Goal: Check status: Check status

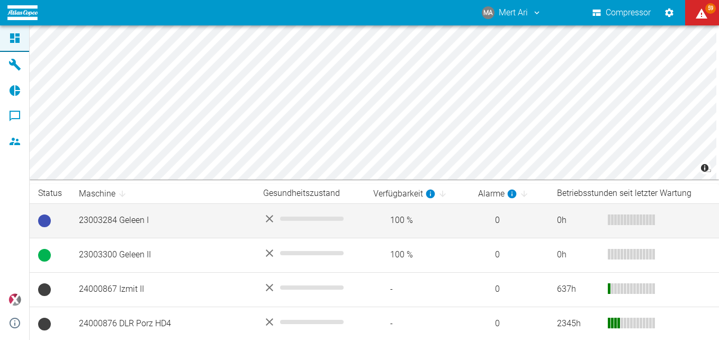
scroll to position [128, 0]
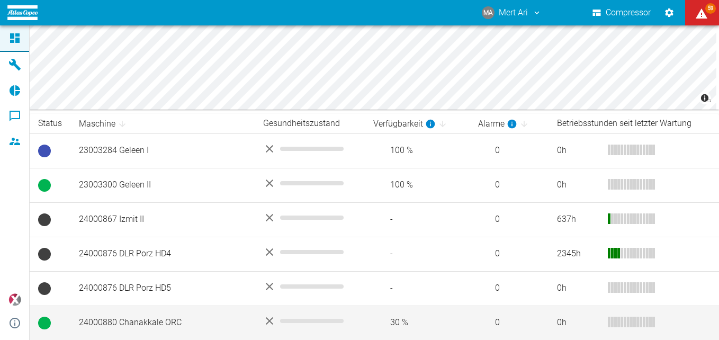
drag, startPoint x: 422, startPoint y: 241, endPoint x: 434, endPoint y: 314, distance: 73.7
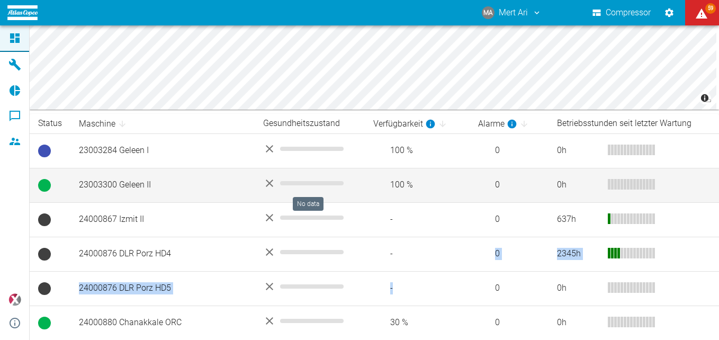
drag, startPoint x: 262, startPoint y: 180, endPoint x: 273, endPoint y: 192, distance: 16.1
click at [266, 184] on icon "No data" at bounding box center [269, 183] width 13 height 13
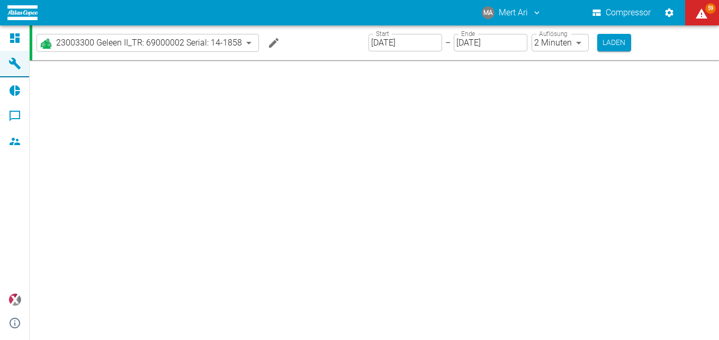
type input "2min"
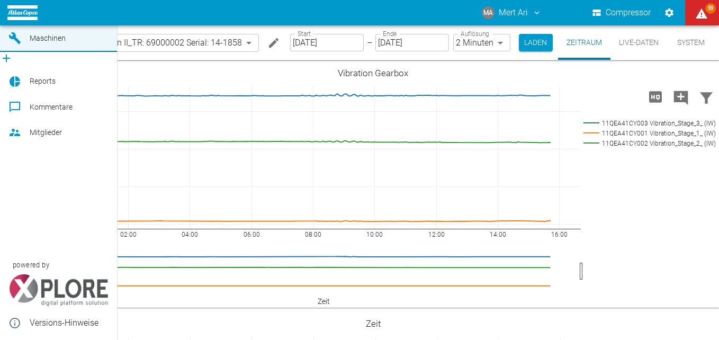
click at [11, 45] on icon at bounding box center [14, 38] width 13 height 13
